Goal: Task Accomplishment & Management: Use online tool/utility

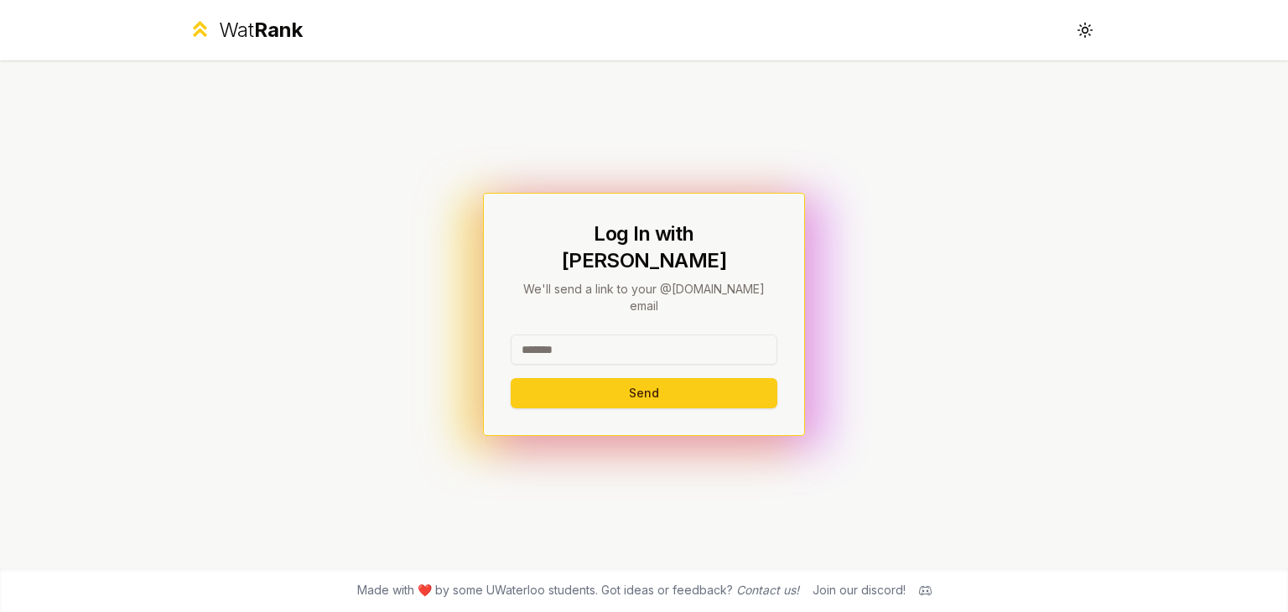
click at [569, 335] on input at bounding box center [644, 350] width 267 height 30
type input "*****"
click at [511, 378] on button "Send" at bounding box center [644, 393] width 267 height 30
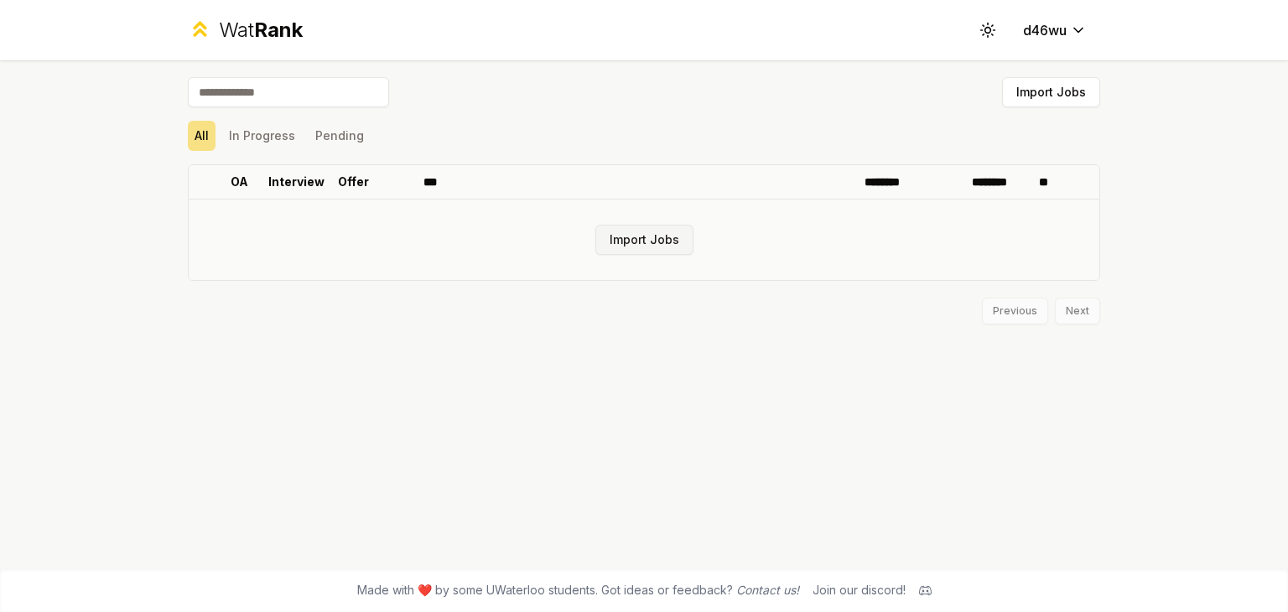
click at [631, 243] on button "Import Jobs" at bounding box center [644, 240] width 98 height 30
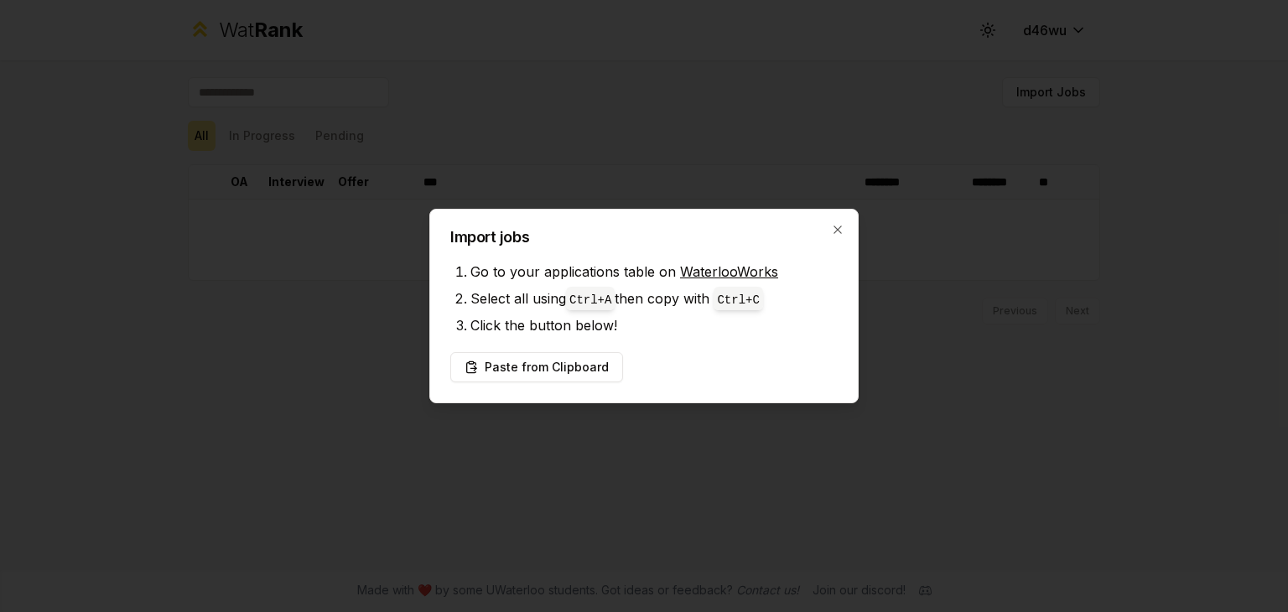
click at [855, 223] on div "Import jobs Go to your applications table on WaterlooWorks Select all using Ctr…" at bounding box center [643, 306] width 429 height 195
click at [834, 223] on icon "button" at bounding box center [837, 229] width 13 height 13
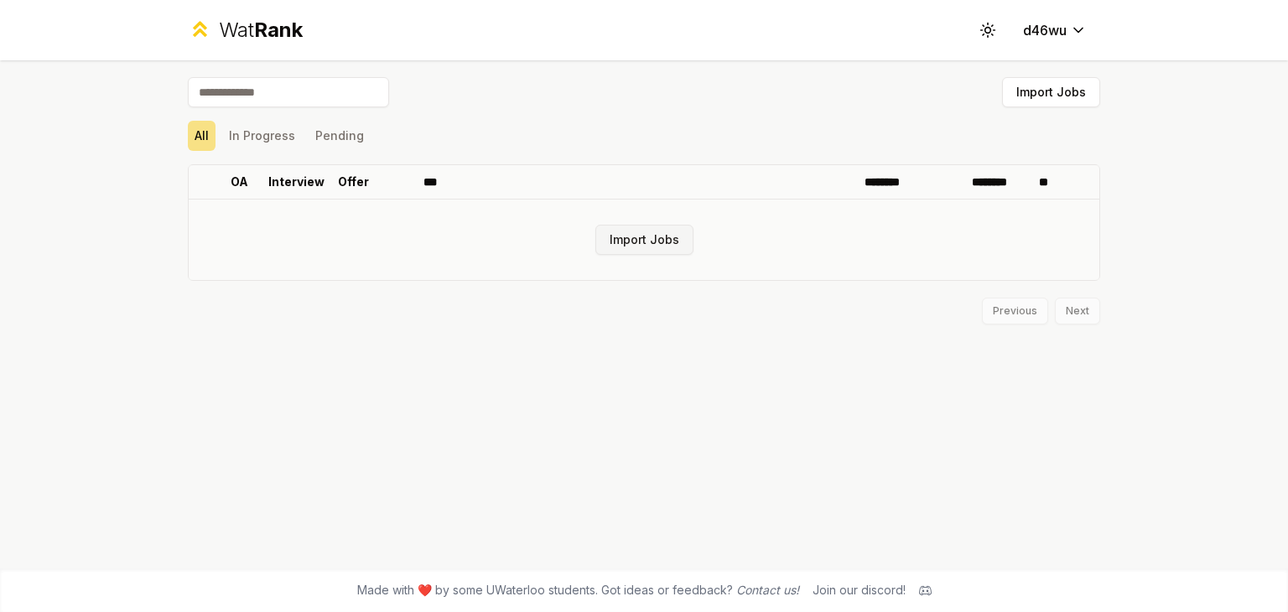
click at [655, 232] on button "Import Jobs" at bounding box center [644, 240] width 98 height 30
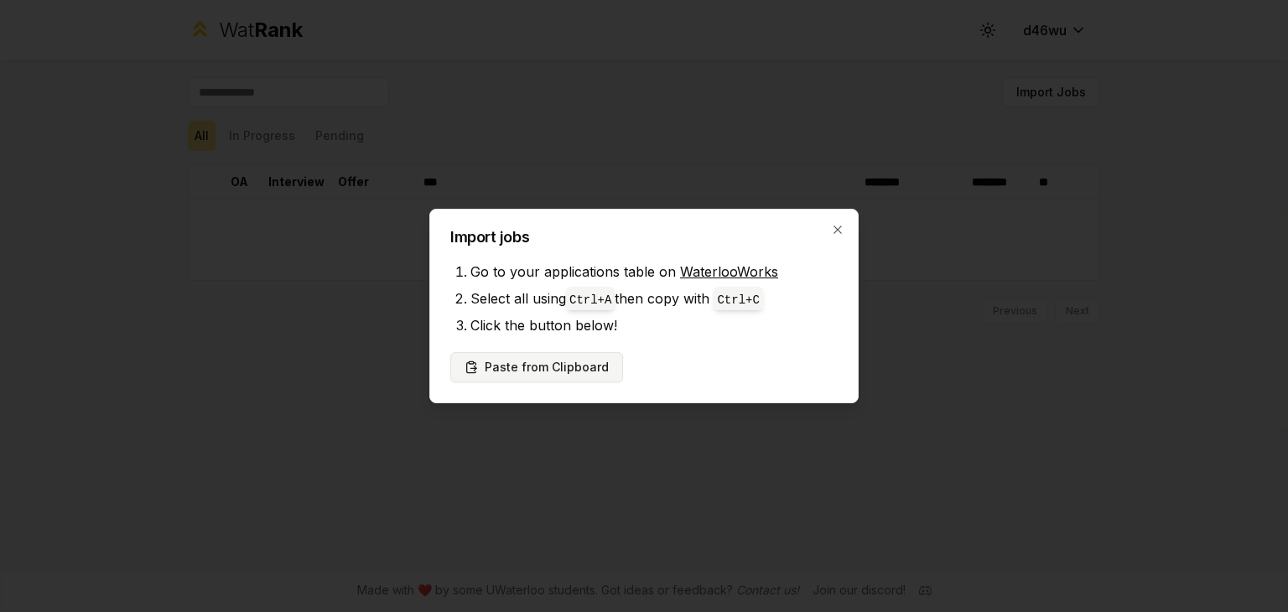
click at [563, 356] on button "Paste from Clipboard" at bounding box center [536, 367] width 173 height 30
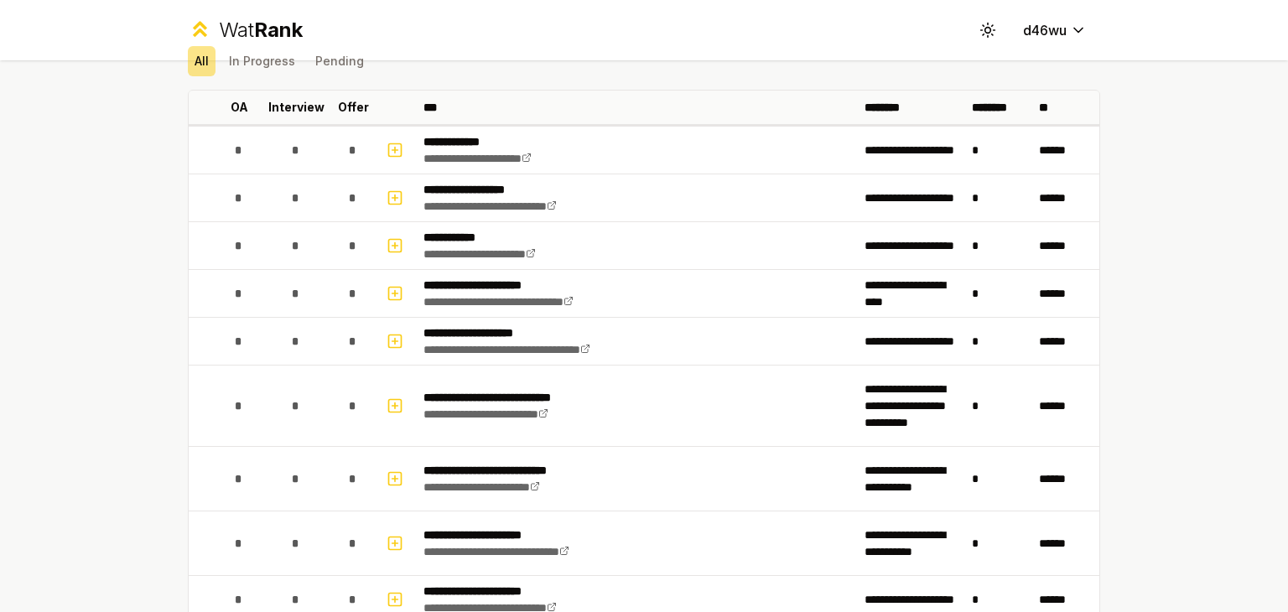
scroll to position [77, 0]
